Goal: Communication & Community: Answer question/provide support

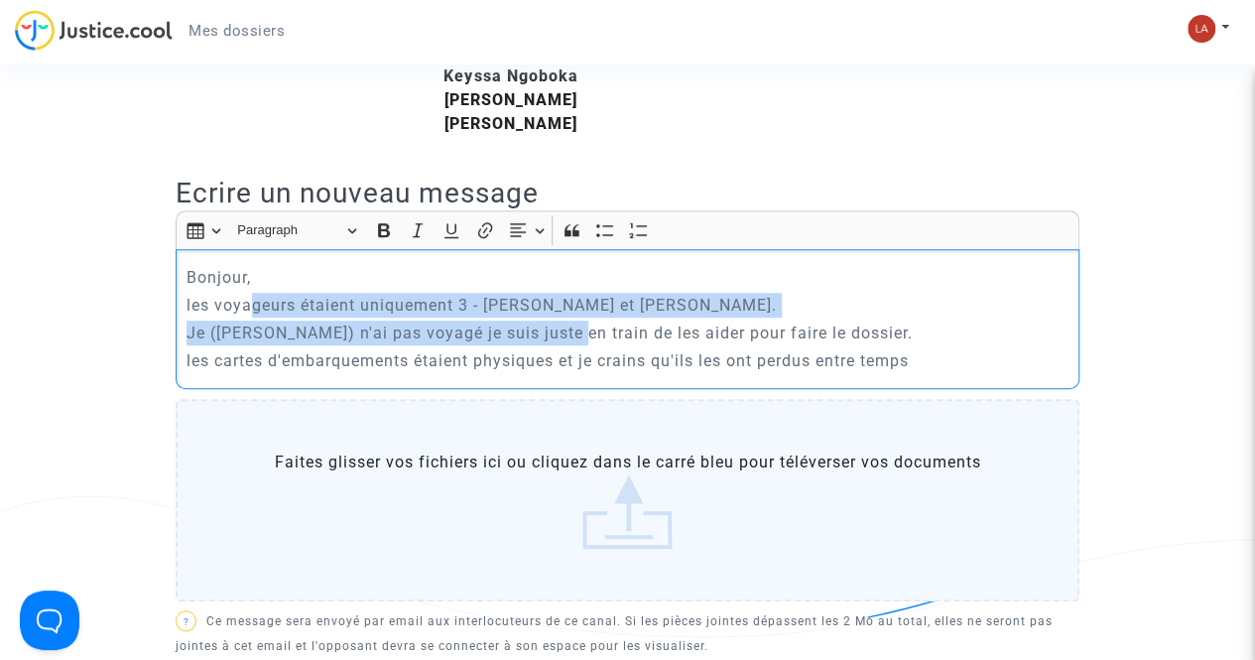
drag, startPoint x: 254, startPoint y: 294, endPoint x: 575, endPoint y: 329, distance: 323.5
click at [575, 329] on div "Bonjour, les voyageurs étaient uniquement 3 - [PERSON_NAME] et [PERSON_NAME]. J…" at bounding box center [628, 318] width 904 height 139
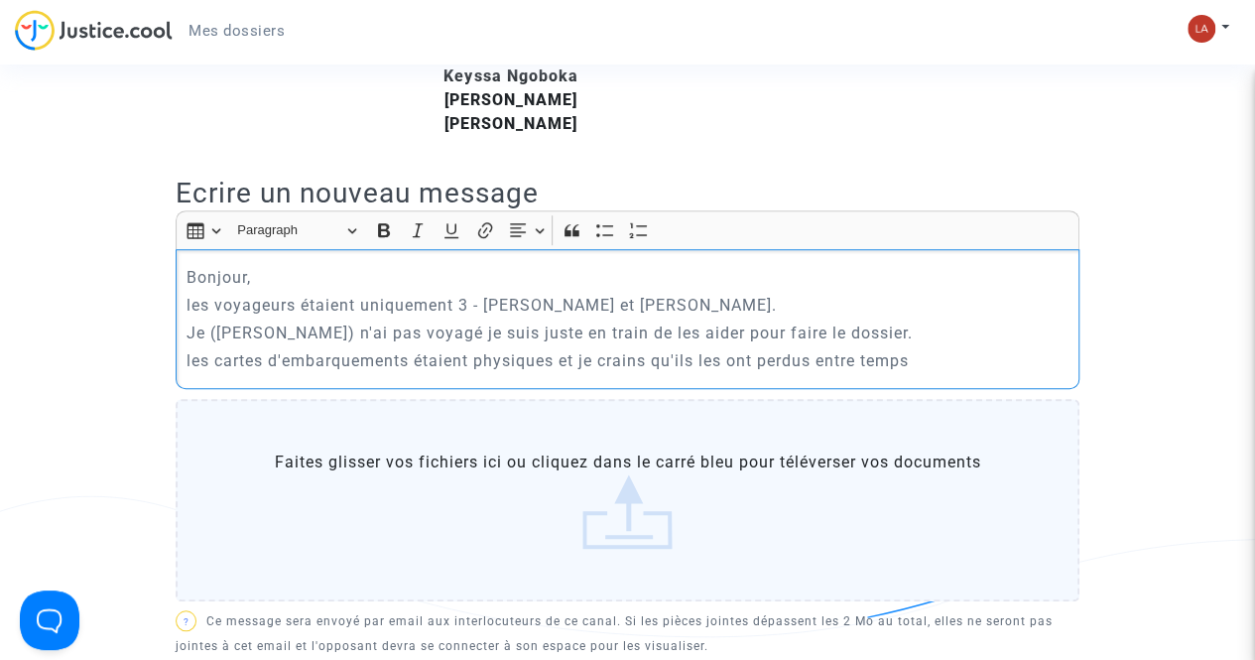
click at [391, 348] on p "les cartes d'embarquements étaient physiques et je crains qu'ils les ont perdus…" at bounding box center [628, 360] width 883 height 25
drag, startPoint x: 495, startPoint y: 327, endPoint x: 581, endPoint y: 328, distance: 86.3
click at [581, 328] on p "Je ([PERSON_NAME]) n'ai pas voyagé je suis juste en train de les aider pour fai…" at bounding box center [628, 332] width 883 height 25
click at [501, 363] on p "les cartes d'embarquements étaient physiques et je crains qu'ils les ont perdus…" at bounding box center [628, 360] width 883 height 25
drag, startPoint x: 358, startPoint y: 329, endPoint x: 210, endPoint y: 334, distance: 147.9
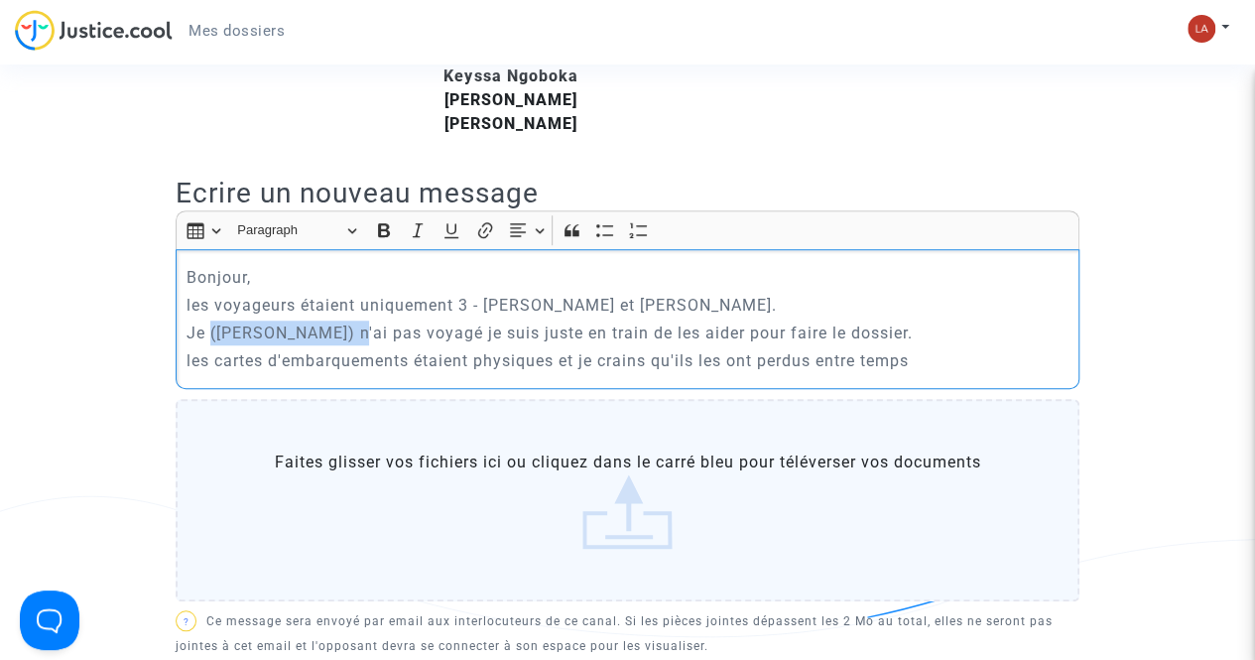
click at [210, 334] on p "Je ([PERSON_NAME]) n'ai pas voyagé je suis juste en train de les aider pour fai…" at bounding box center [628, 332] width 883 height 25
click at [337, 328] on p "Je n'ai pas voyagé je suis juste en train de les aider pour faire le dossier." at bounding box center [628, 332] width 883 height 25
click at [334, 332] on p "Je n'ai pas voyagé([PERSON_NAME]) je suis juste en train de les aider pour fair…" at bounding box center [628, 332] width 883 height 25
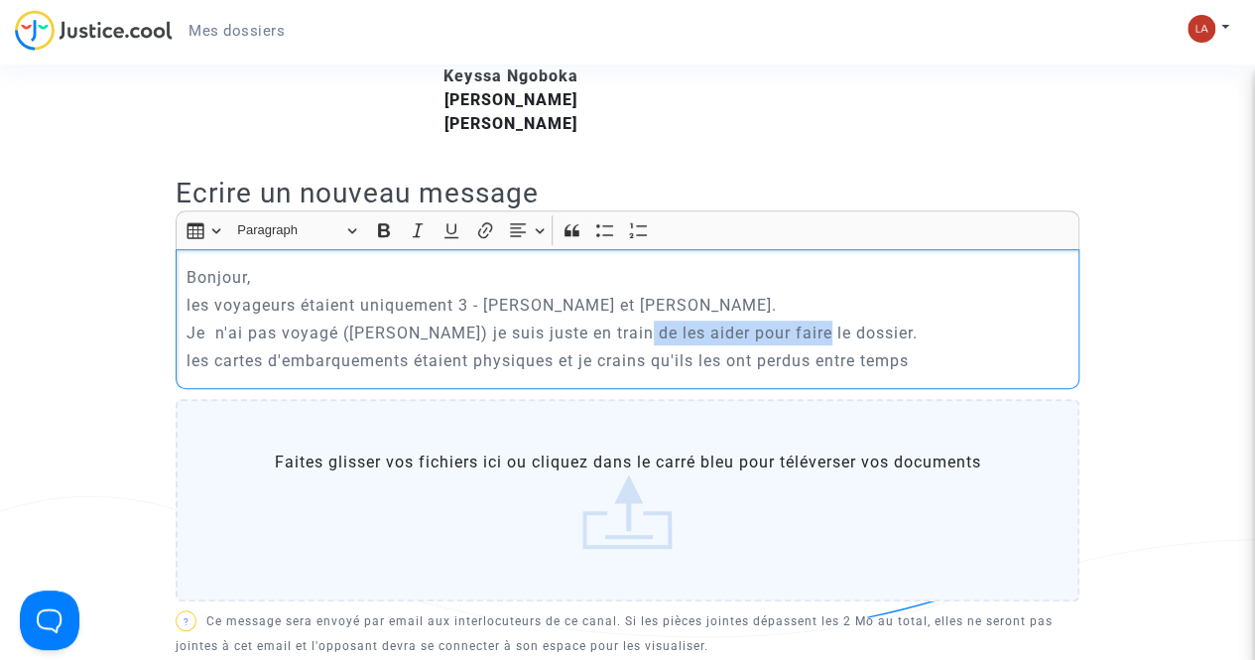
drag, startPoint x: 639, startPoint y: 328, endPoint x: 818, endPoint y: 324, distance: 178.6
click at [818, 324] on p "Je n'ai pas voyagé ([PERSON_NAME]) je suis juste en train de les aider pour fai…" at bounding box center [628, 332] width 883 height 25
click at [920, 330] on p "Je n'ai pas voyagé ([PERSON_NAME]) je suis juste en train de les aider pour fai…" at bounding box center [628, 332] width 883 height 25
click at [813, 334] on p "Je n'ai pas voyagé ([PERSON_NAME]) je suis juste en train de les aider pour fai…" at bounding box center [628, 332] width 883 height 25
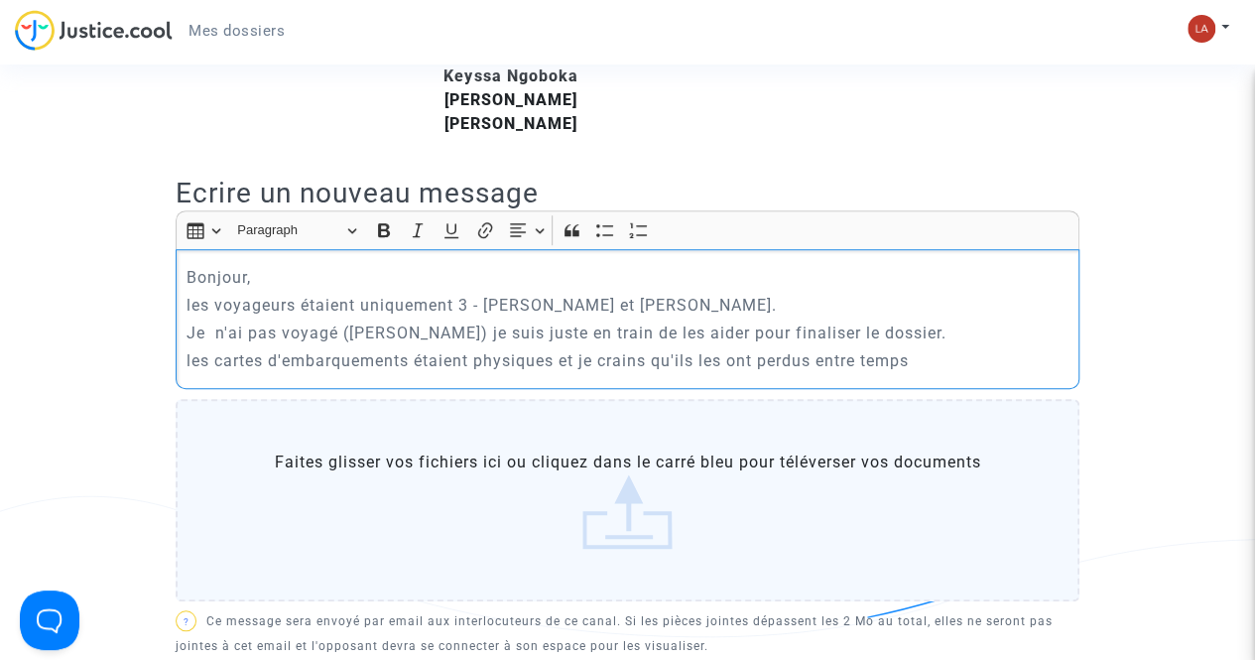
click at [700, 363] on p "les cartes d'embarquements étaient physiques et je crains qu'ils les ont perdus…" at bounding box center [628, 360] width 883 height 25
drag, startPoint x: 708, startPoint y: 358, endPoint x: 762, endPoint y: 354, distance: 53.7
click at [762, 354] on p "les cartes d'embarquements étaient physiques et je crains qu'ils les ont perdus…" at bounding box center [628, 360] width 883 height 25
drag, startPoint x: 933, startPoint y: 352, endPoint x: 821, endPoint y: 360, distance: 112.4
click at [821, 360] on p "les cartes d'embarquements étaient physiques et je crains qu'ils soient perdus …" at bounding box center [628, 360] width 883 height 25
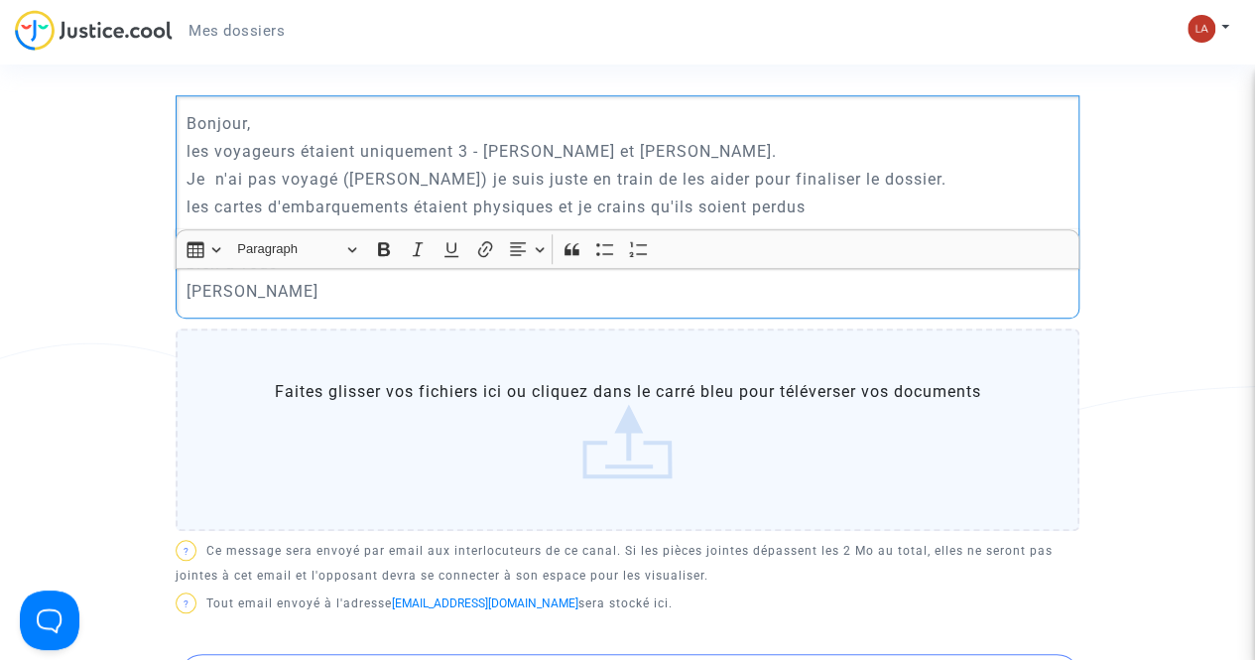
scroll to position [992, 0]
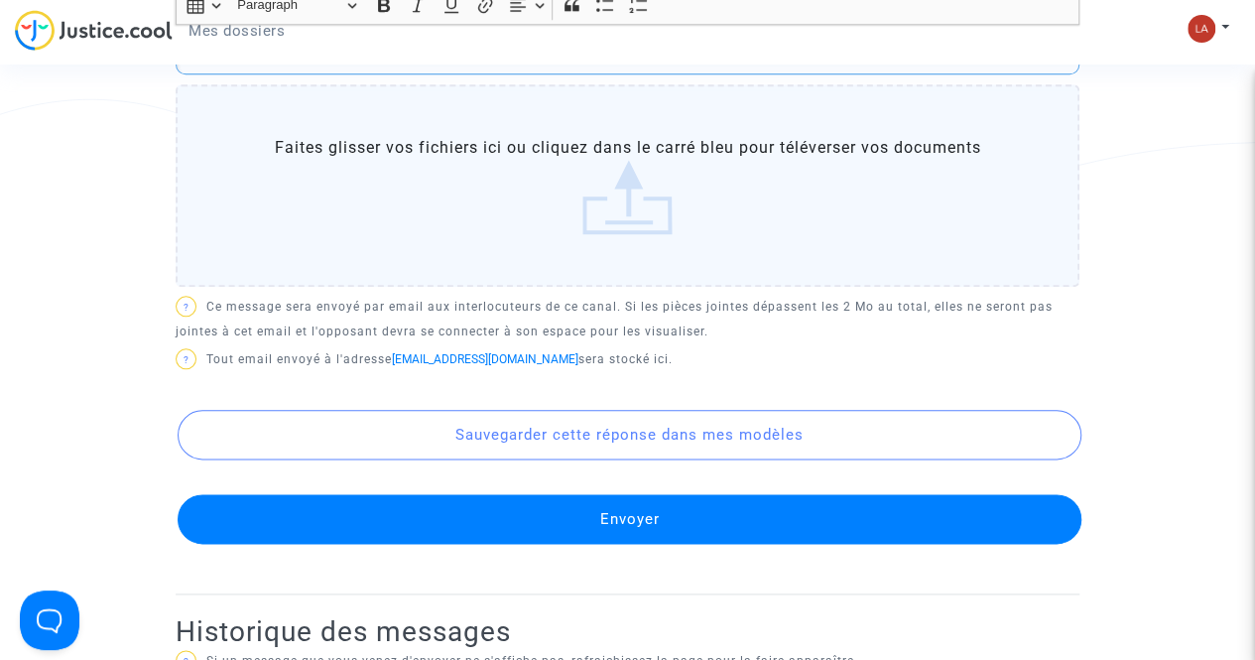
click at [760, 499] on button "Envoyer" at bounding box center [630, 519] width 904 height 50
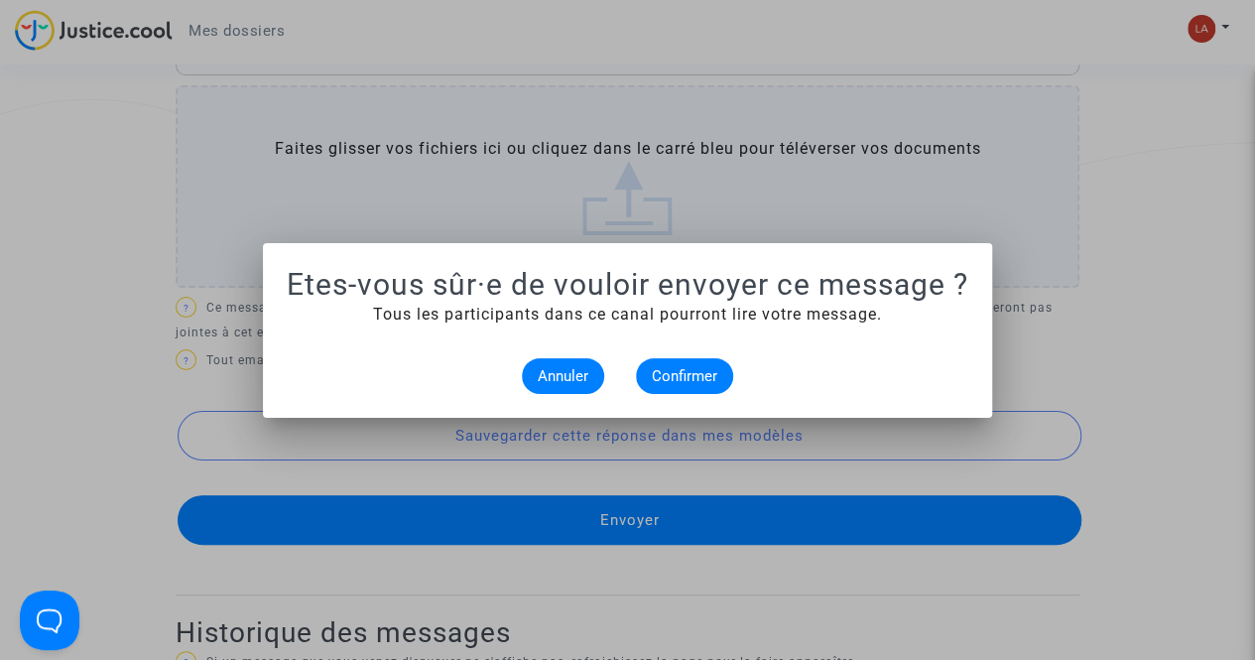
scroll to position [0, 0]
click at [702, 377] on span "Confirmer" at bounding box center [684, 376] width 65 height 18
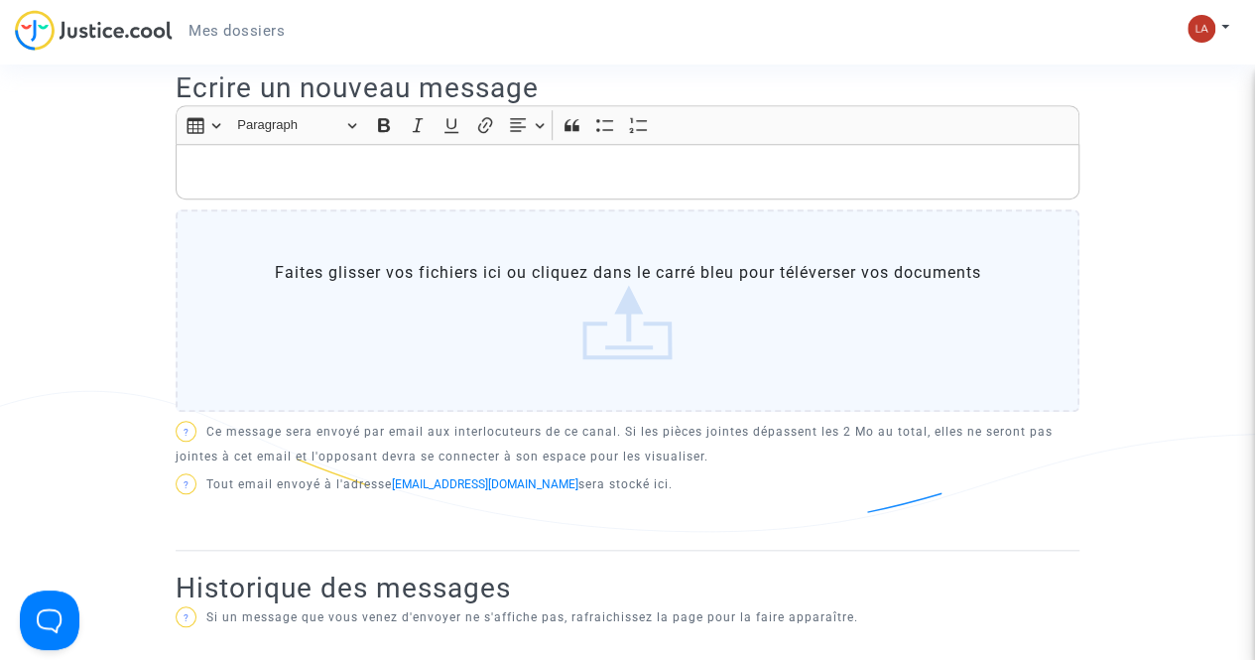
scroll to position [695, 0]
